Goal: Information Seeking & Learning: Check status

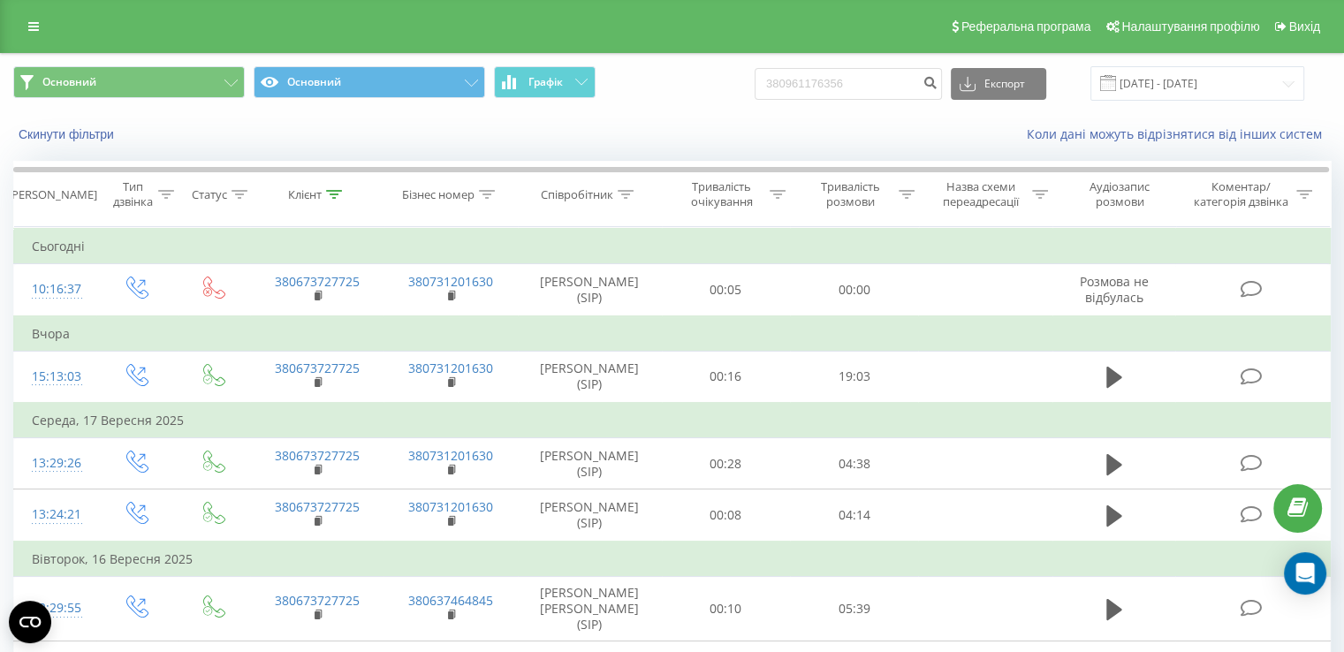
drag, startPoint x: 802, startPoint y: 84, endPoint x: 780, endPoint y: 80, distance: 21.5
click at [780, 80] on input "380961176356" at bounding box center [848, 84] width 187 height 32
type input "0961176356"
